Goal: Information Seeking & Learning: Get advice/opinions

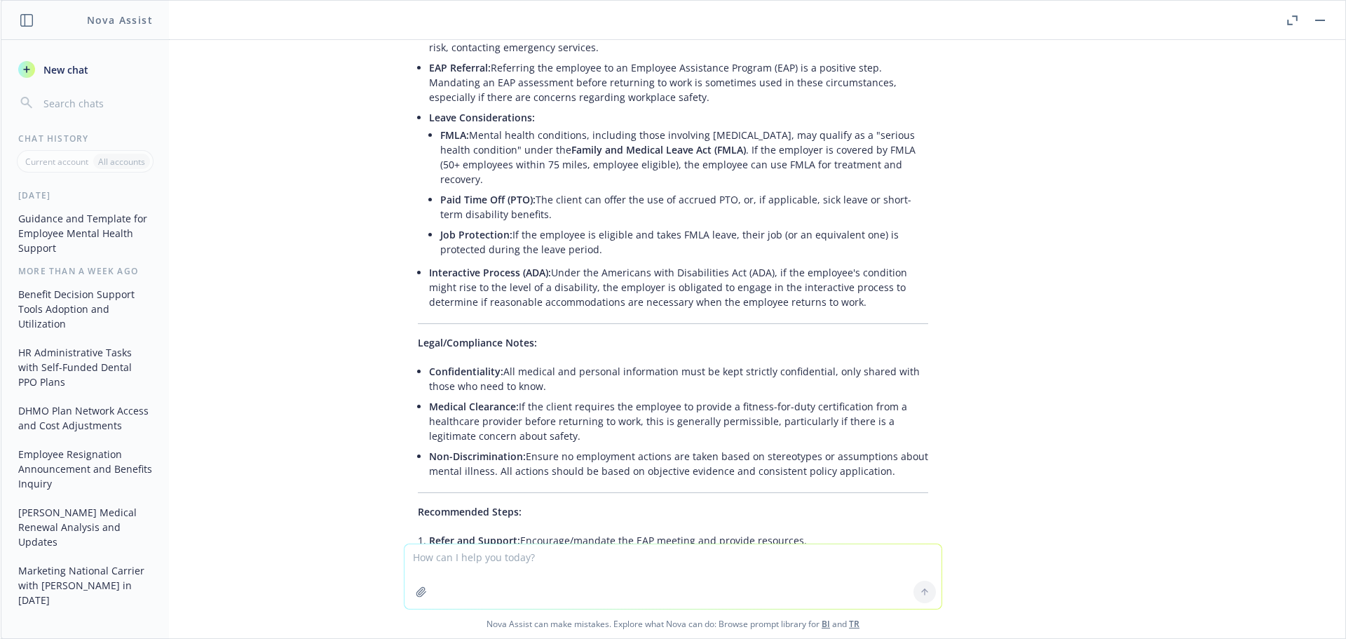
scroll to position [421, 0]
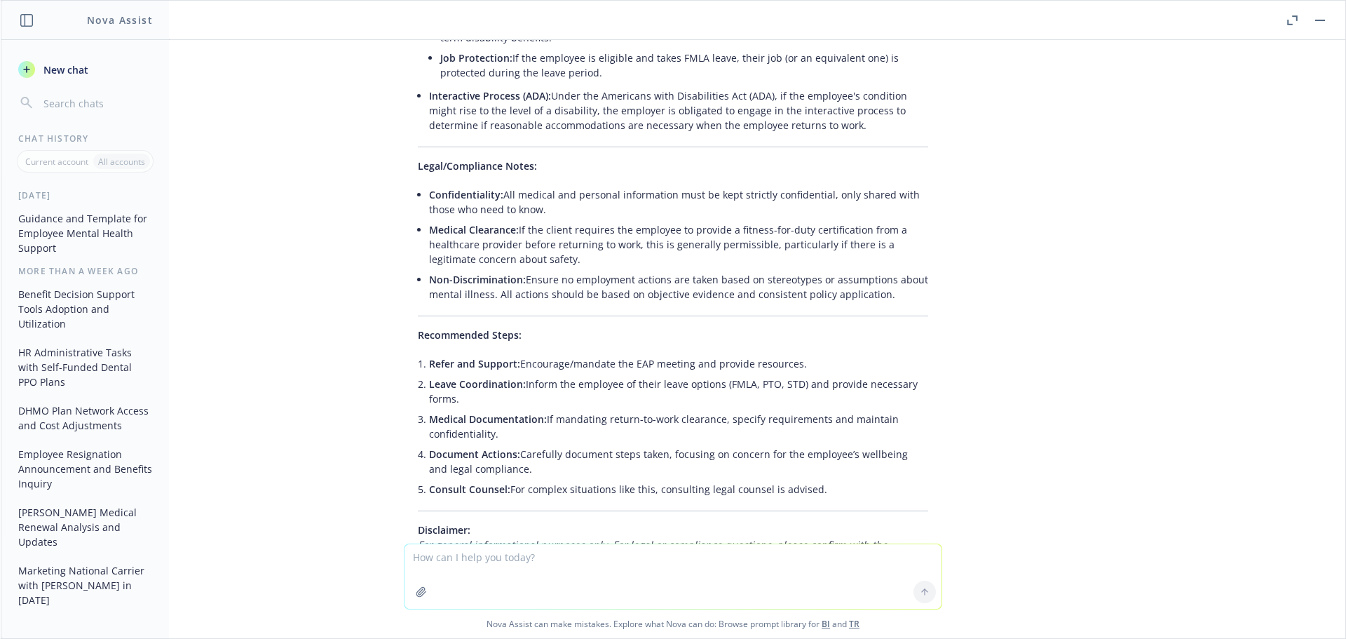
click at [531, 550] on textarea at bounding box center [672, 576] width 537 height 64
type textarea "who is a good stand alone critical incident vendor?"
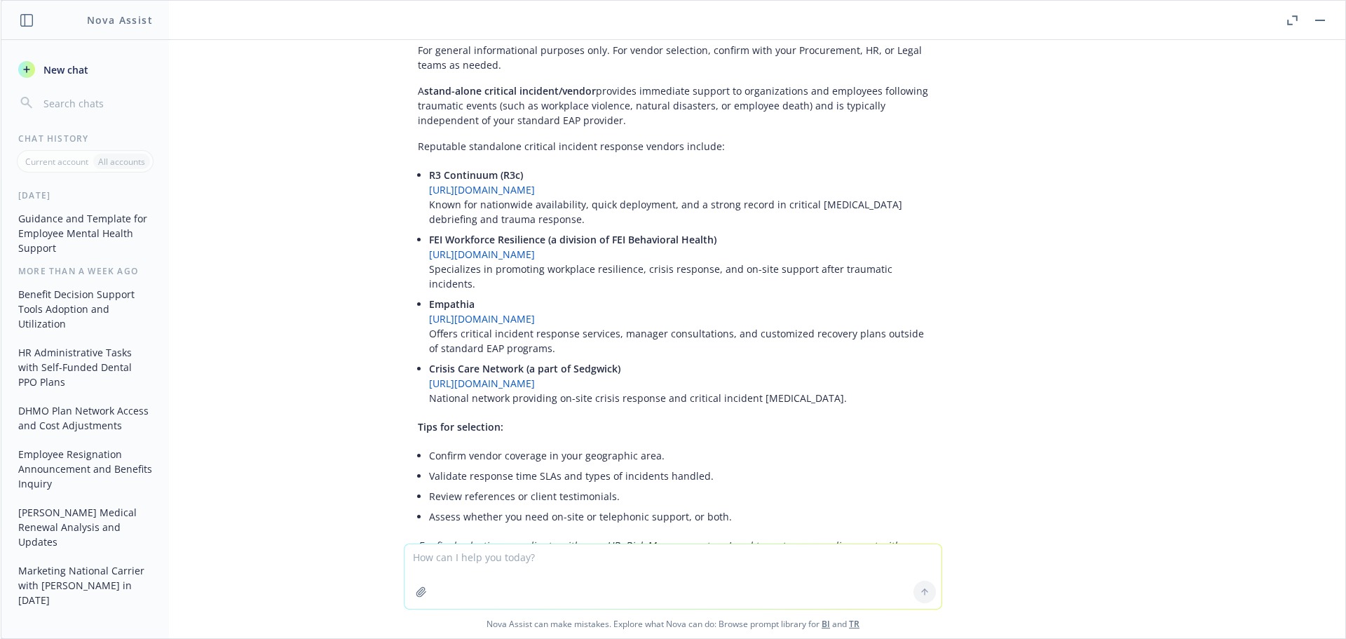
scroll to position [4089, 0]
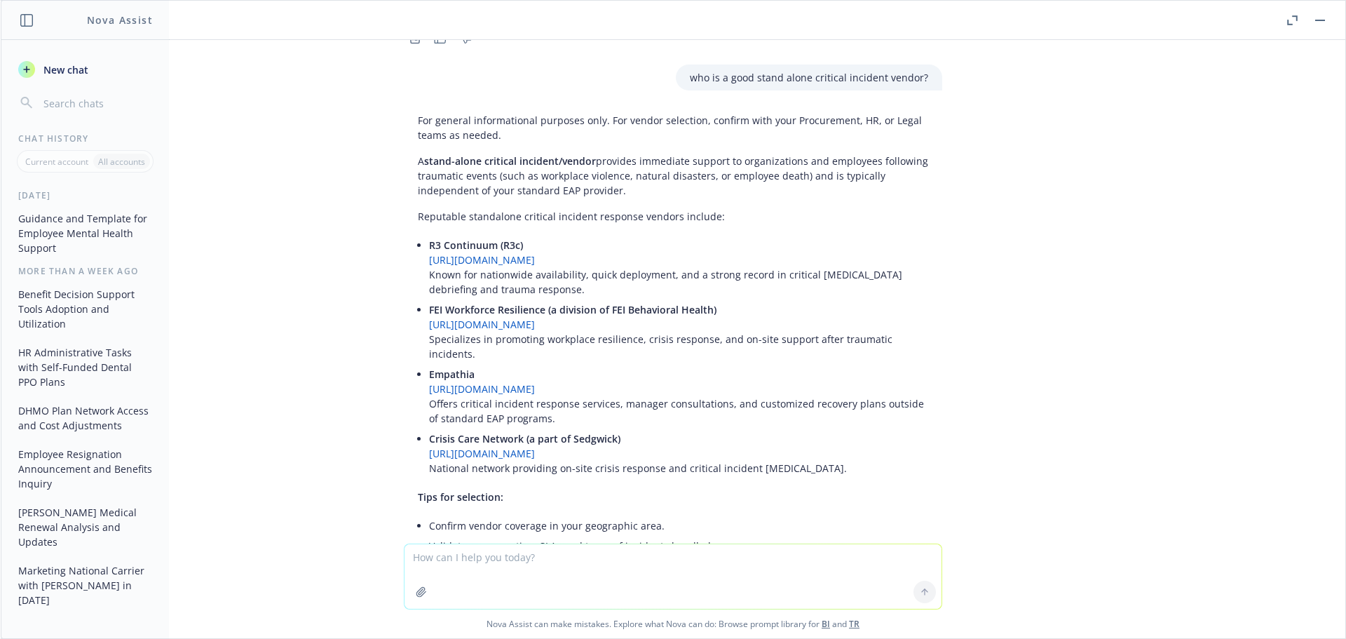
drag, startPoint x: 525, startPoint y: 259, endPoint x: 414, endPoint y: 215, distance: 119.2
click at [414, 215] on div "For general informational purposes only. For vendor selection, confirm with you…" at bounding box center [673, 387] width 538 height 561
click at [470, 253] on link "[URL][DOMAIN_NAME]" at bounding box center [482, 259] width 106 height 13
drag, startPoint x: 454, startPoint y: 212, endPoint x: 1160, endPoint y: 337, distance: 716.9
click at [1160, 337] on div "An employee at their Waco, Tx. location has had suicidal tendencies and this is…" at bounding box center [673, 291] width 1344 height 503
